Goal: Find contact information: Find contact information

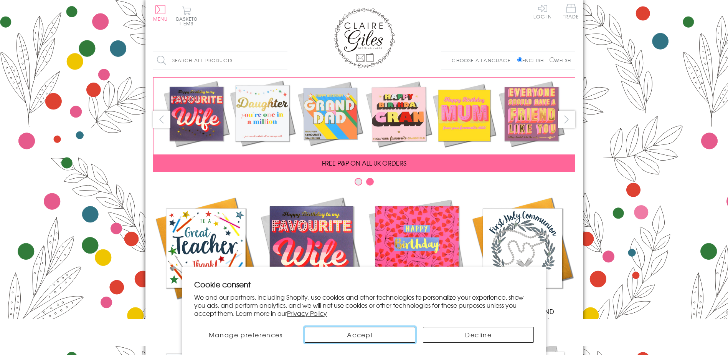
click at [353, 338] on button "Accept" at bounding box center [360, 335] width 111 height 16
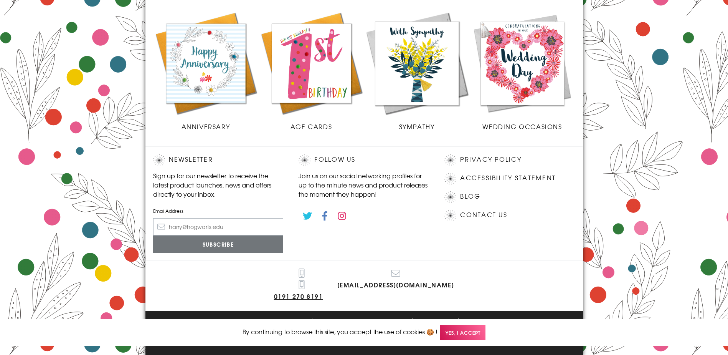
scroll to position [330, 0]
drag, startPoint x: 445, startPoint y: 284, endPoint x: 358, endPoint y: 283, distance: 86.7
click at [358, 283] on div "0191 270 8191 info@clairegiles.com" at bounding box center [363, 285] width 437 height 50
copy link "[EMAIL_ADDRESS][DOMAIN_NAME]"
click at [492, 213] on link "Contact Us" at bounding box center [483, 214] width 47 height 10
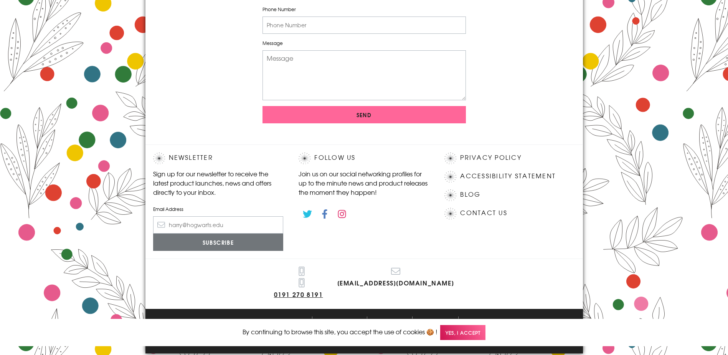
scroll to position [267, 0]
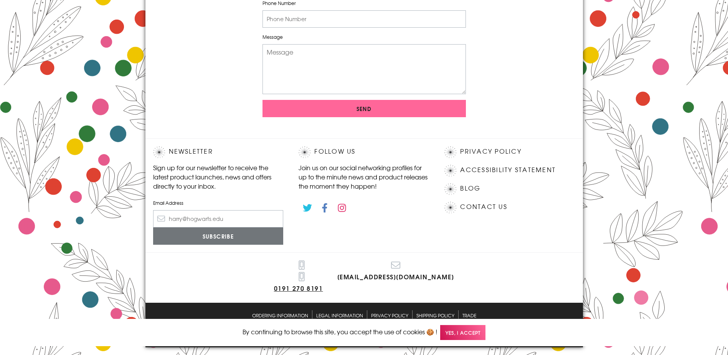
click at [452, 336] on span "Yes, I accept" at bounding box center [462, 332] width 45 height 15
